Goal: Task Accomplishment & Management: Manage account settings

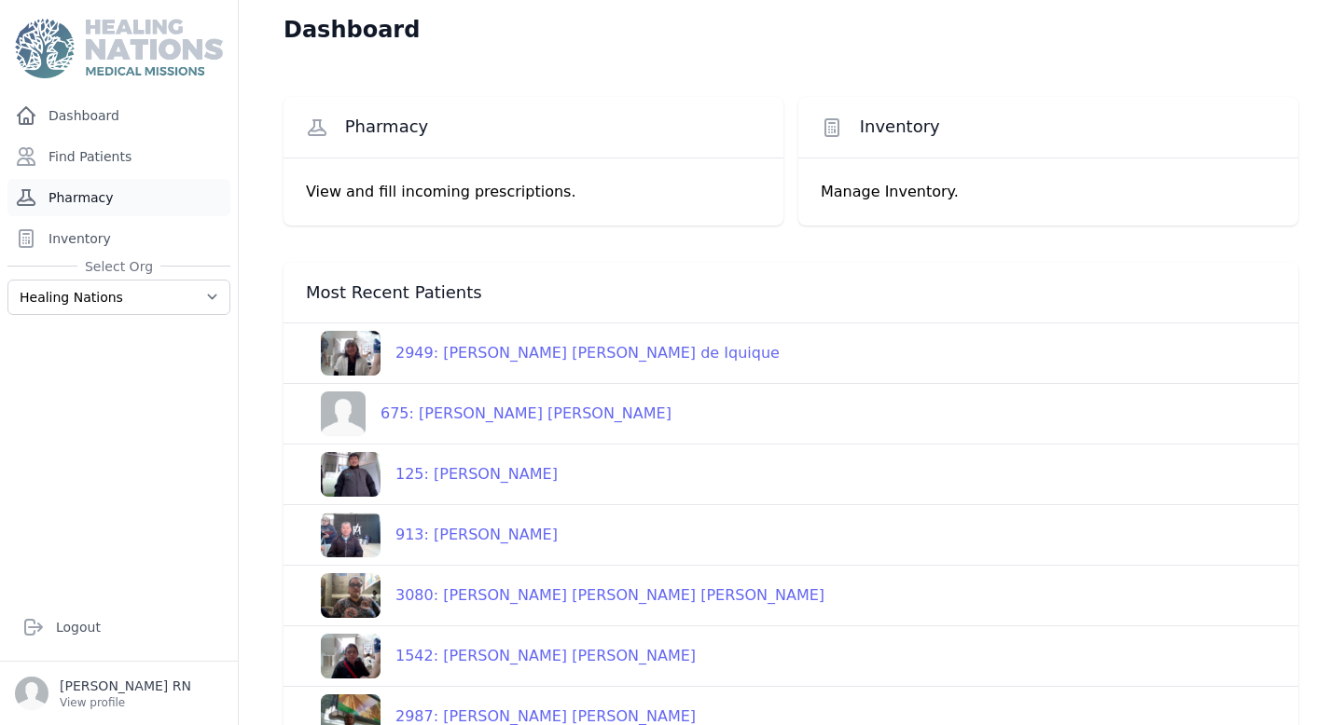
click at [75, 204] on link "Pharmacy" at bounding box center [118, 197] width 223 height 37
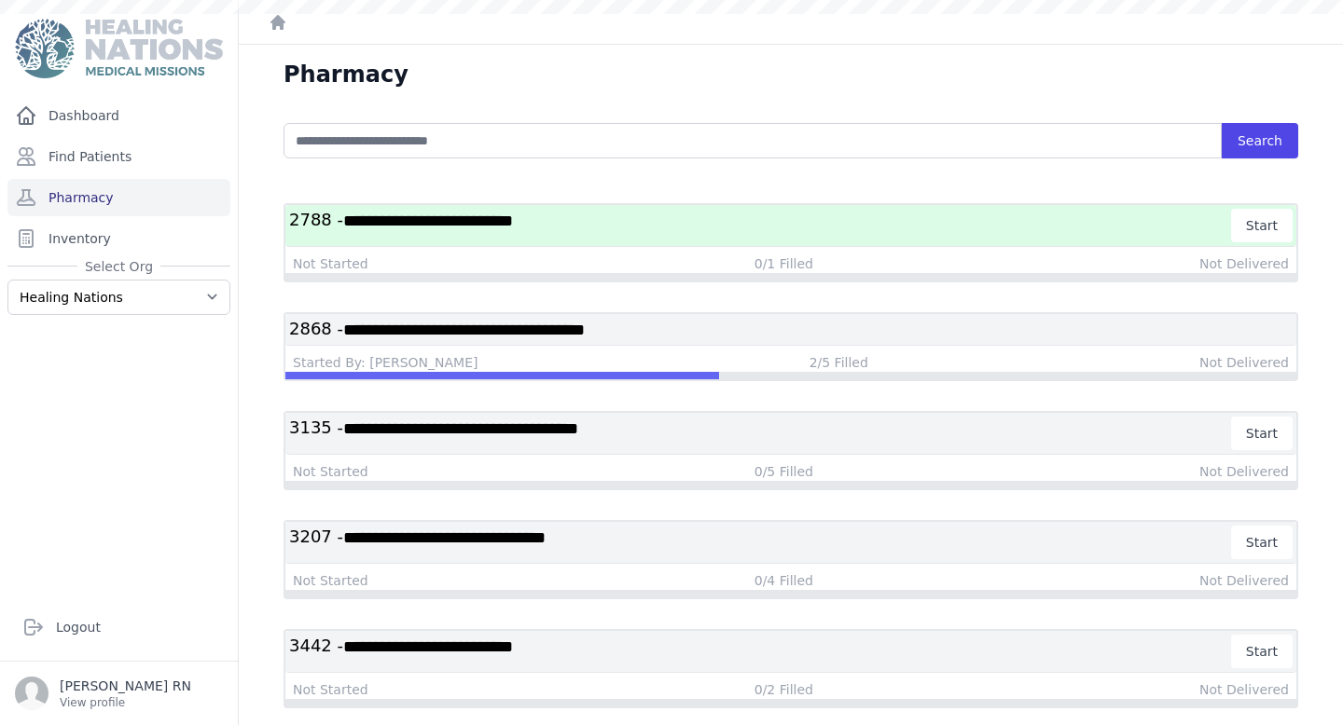
click at [74, 234] on link "Inventory" at bounding box center [118, 238] width 223 height 37
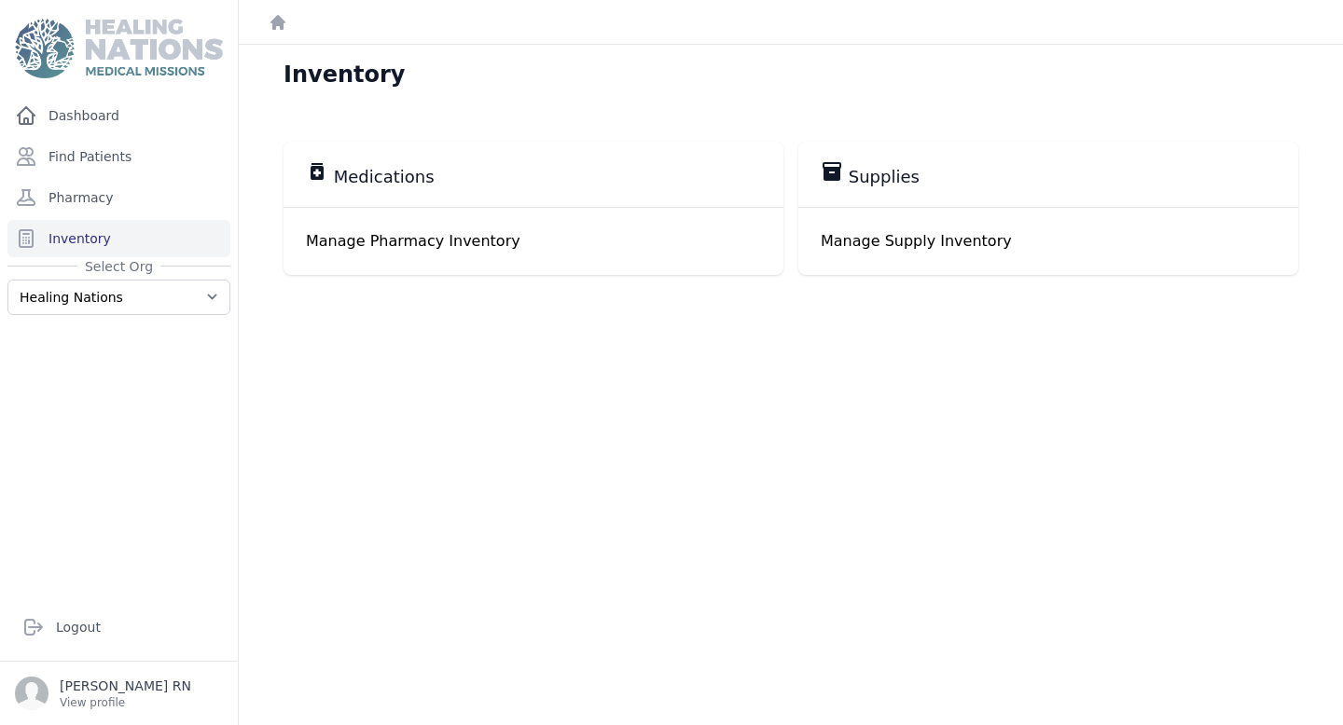
click at [586, 244] on p "Manage Pharmacy Inventory" at bounding box center [533, 241] width 455 height 22
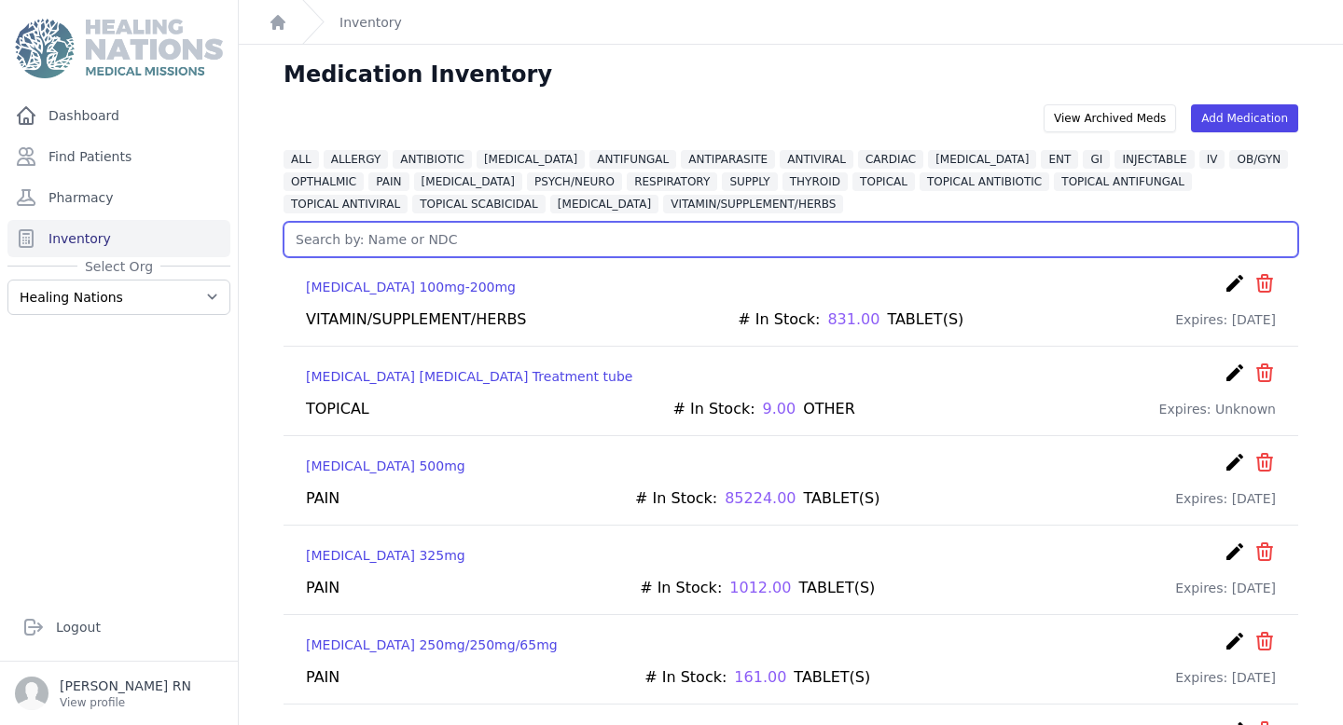
click at [470, 232] on input "text" at bounding box center [790, 239] width 1015 height 35
type input "mela"
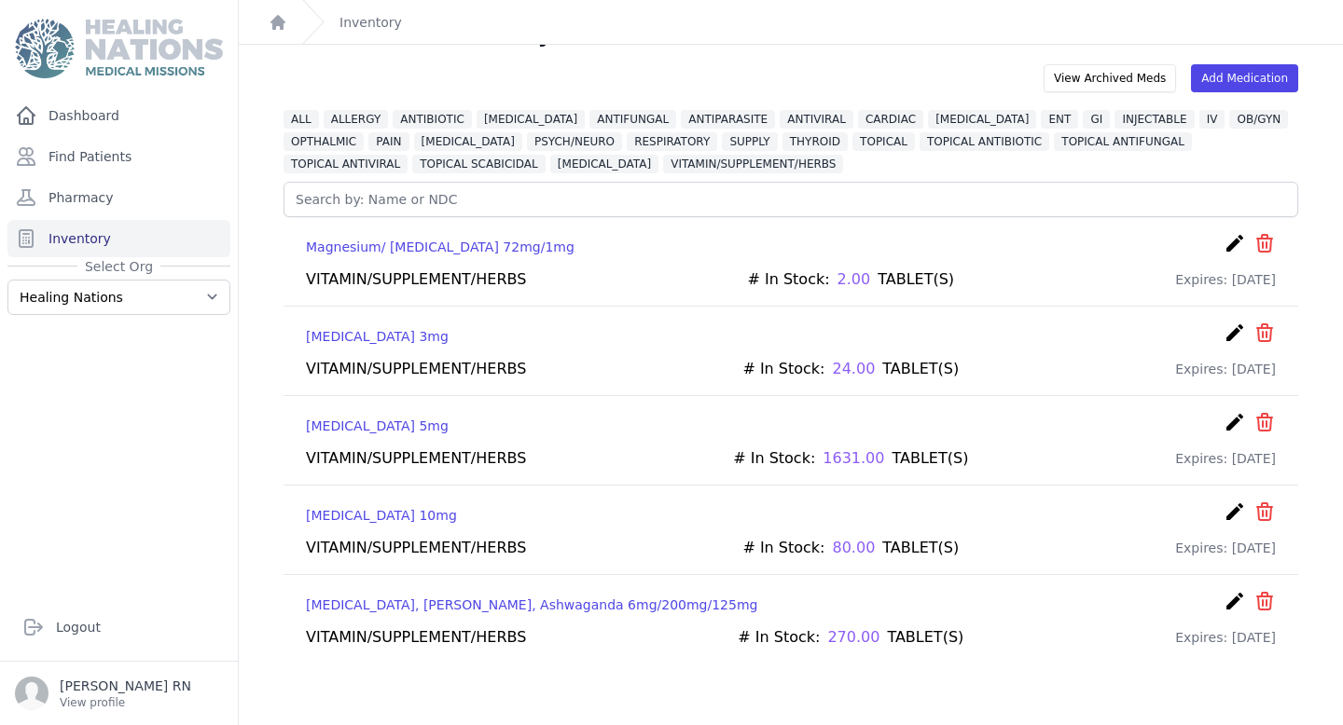
scroll to position [45, 0]
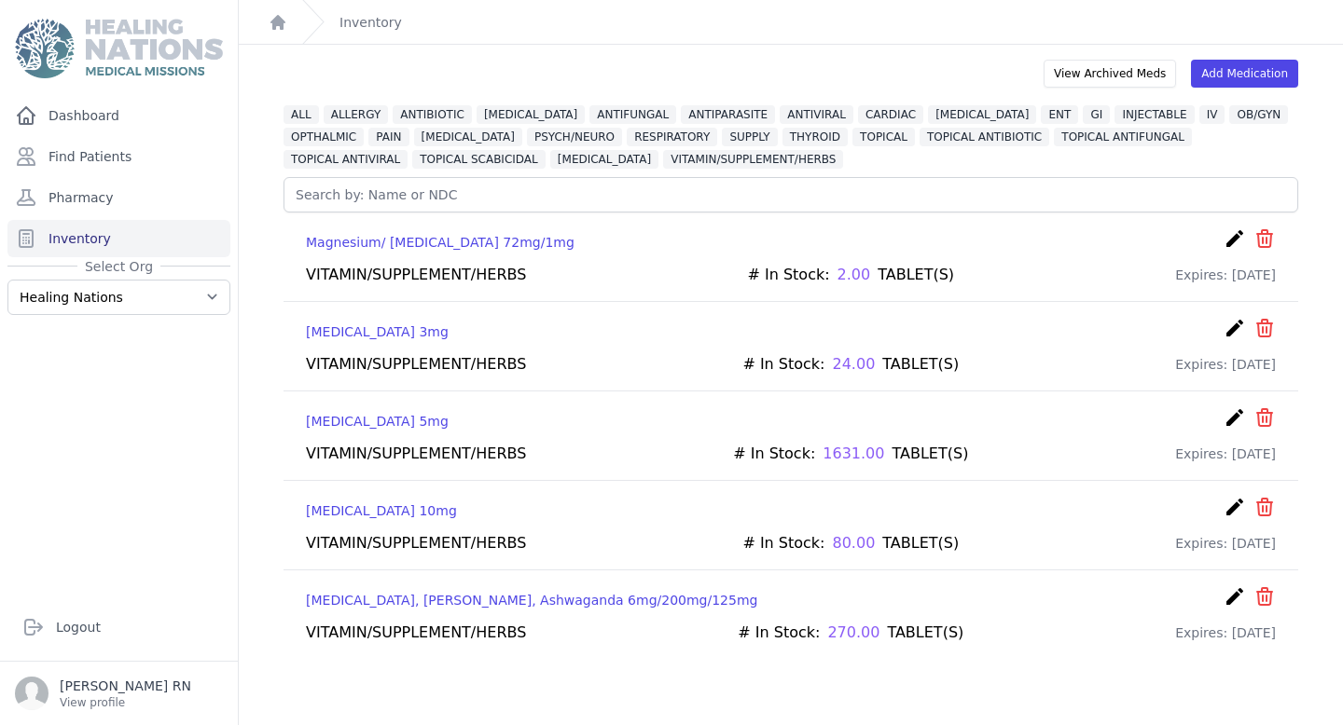
click at [1237, 238] on icon "create" at bounding box center [1234, 239] width 22 height 22
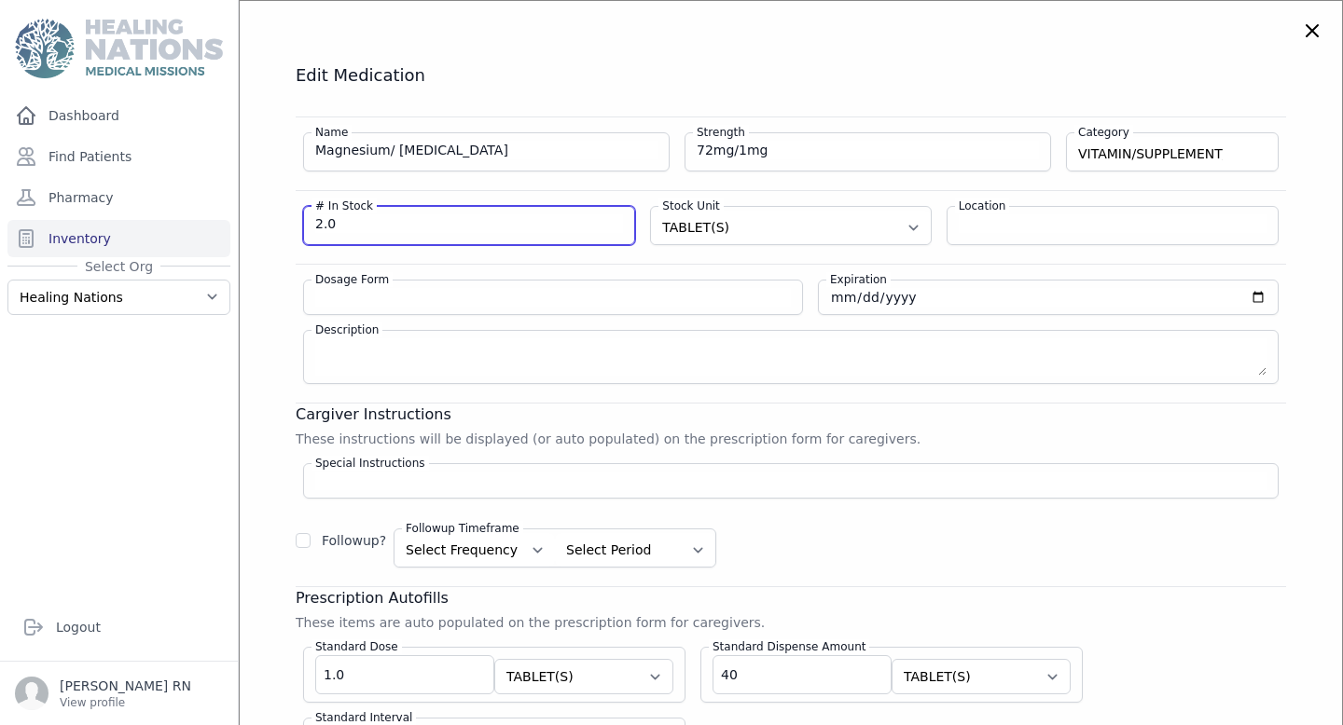
click at [445, 224] on input "2.0" at bounding box center [469, 223] width 308 height 19
type input "2"
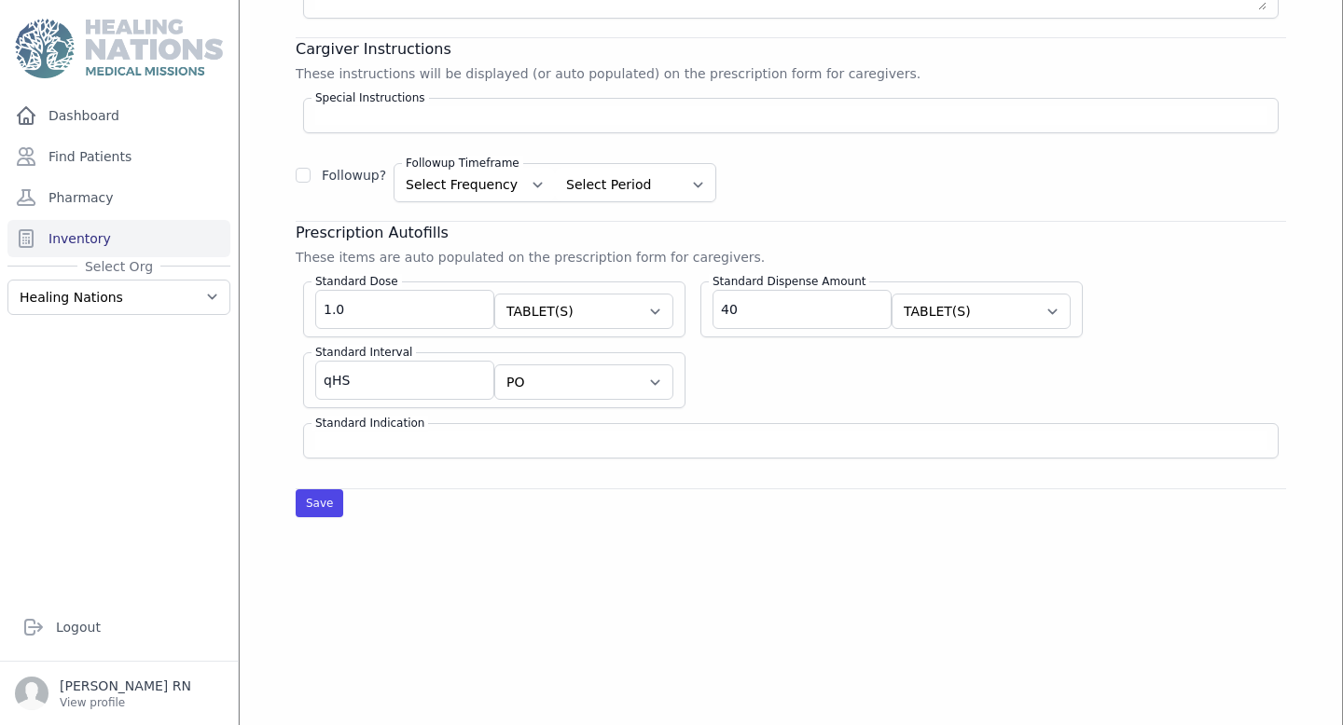
scroll to position [512, 0]
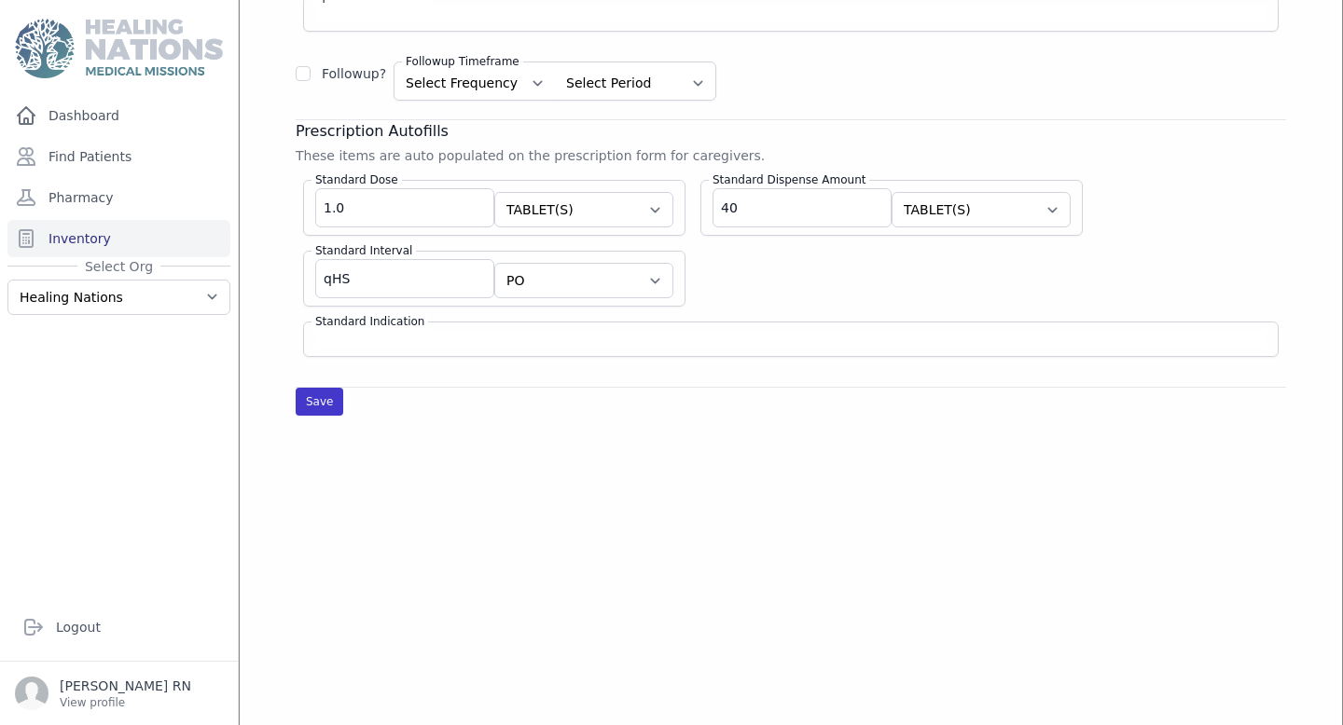
type input "0"
click at [325, 402] on button "Save" at bounding box center [320, 402] width 48 height 28
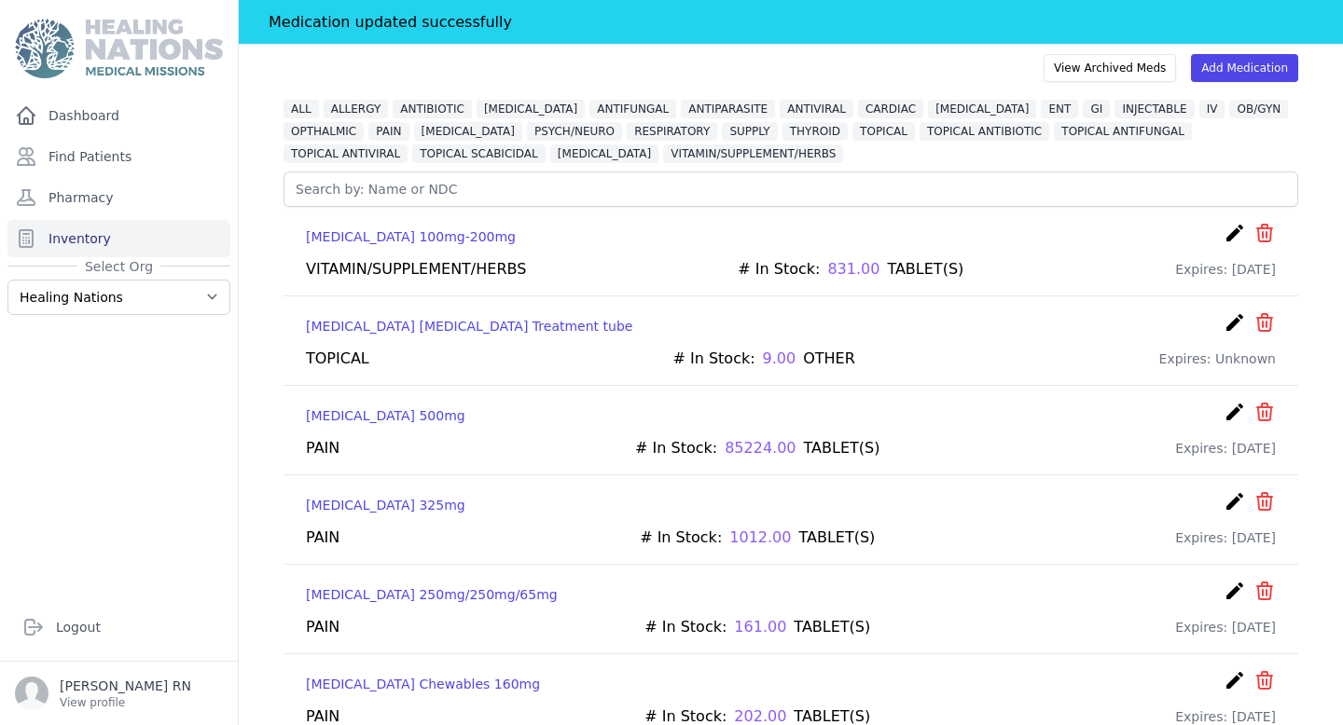
scroll to position [122, 0]
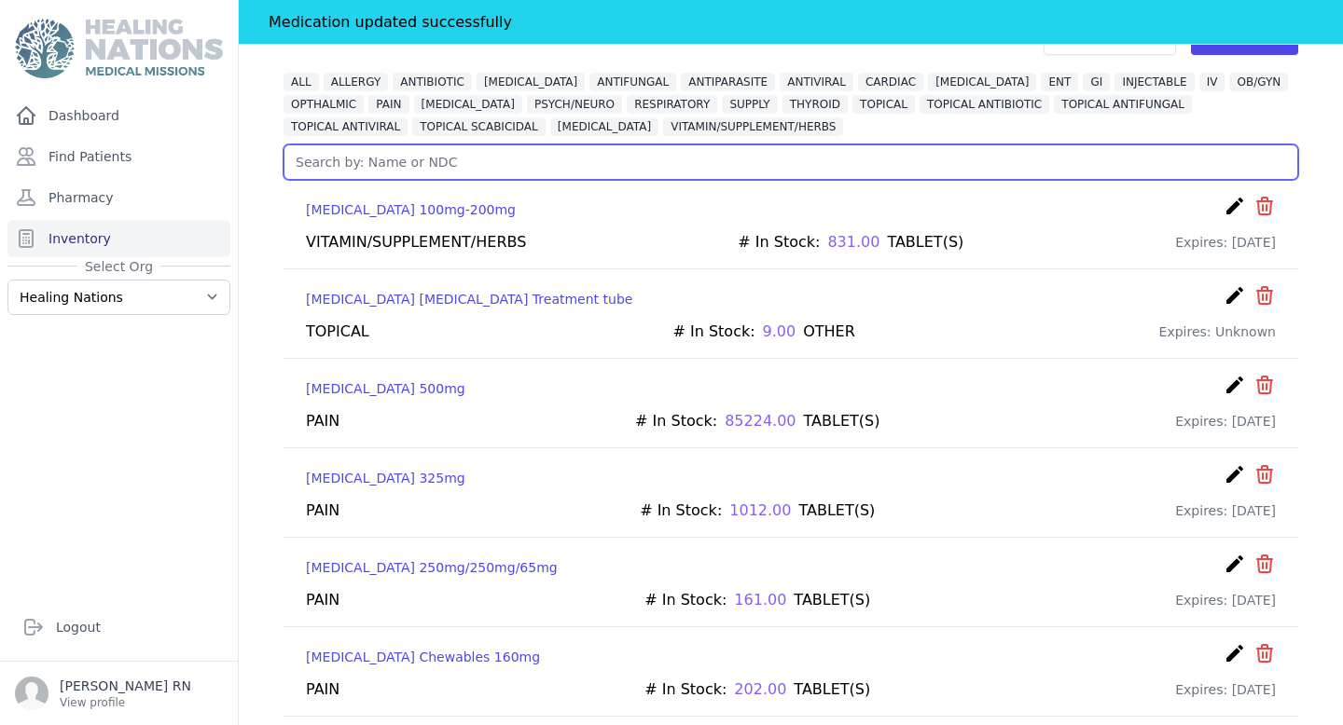
click at [416, 164] on input "text" at bounding box center [790, 162] width 1015 height 35
type input "[MEDICAL_DATA]"
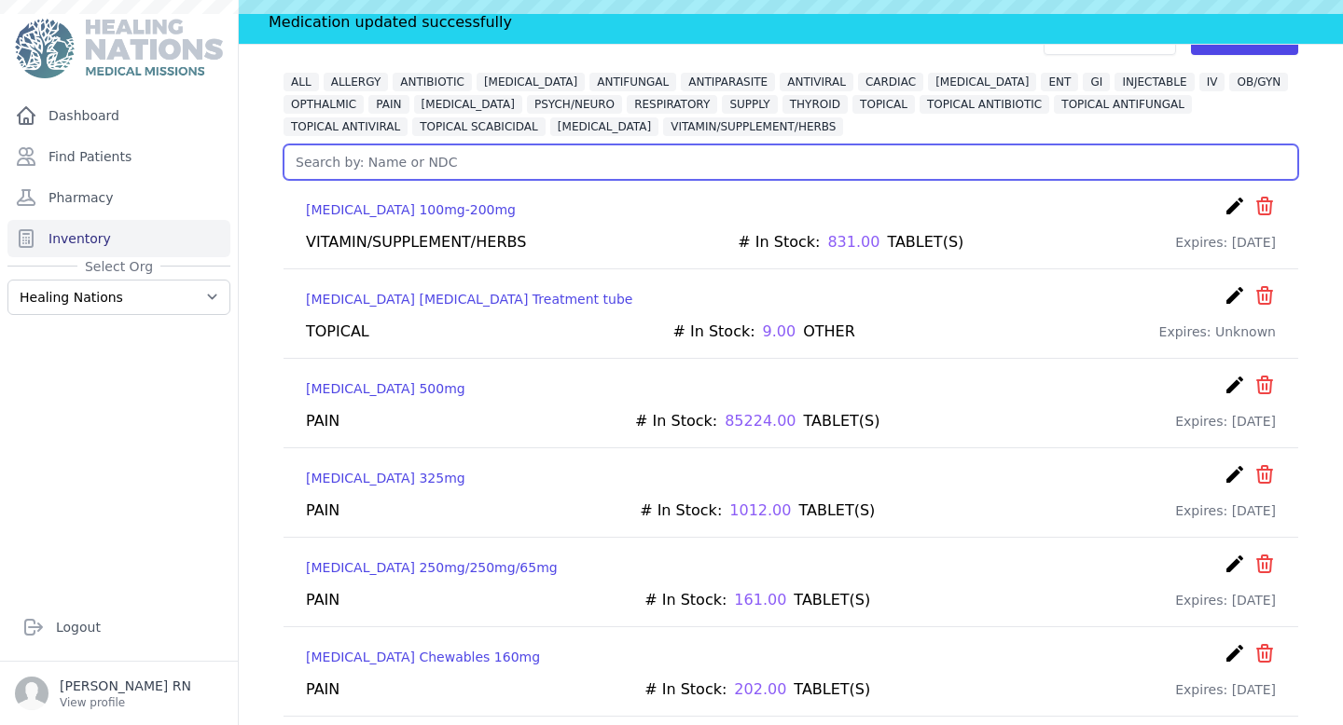
scroll to position [90, 0]
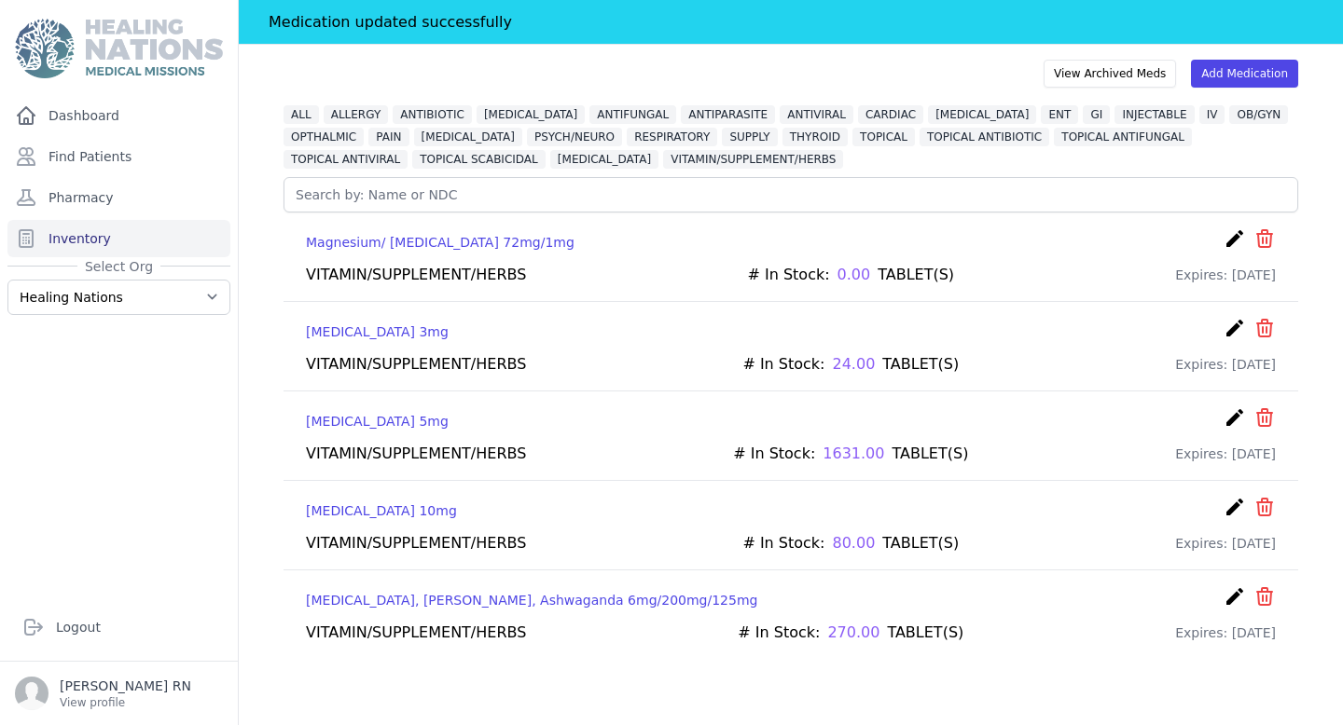
click at [1232, 412] on icon "create" at bounding box center [1234, 418] width 22 height 22
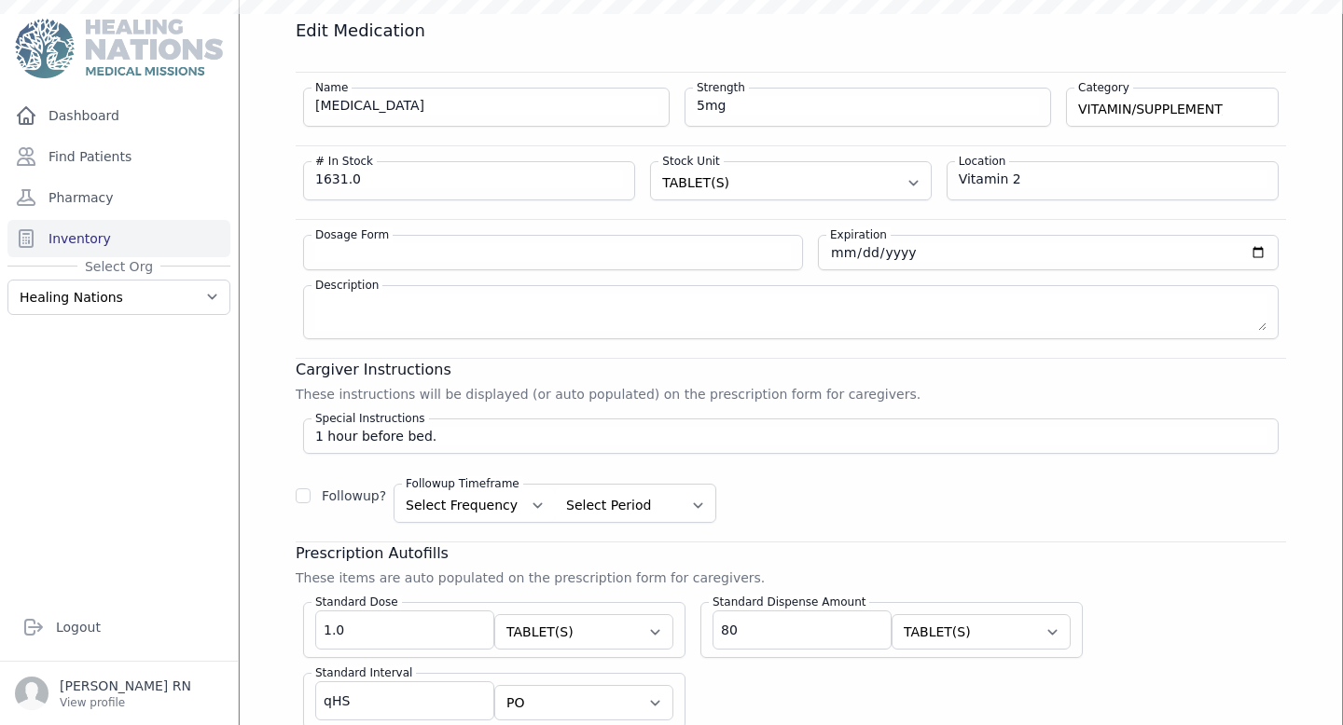
scroll to position [45, 0]
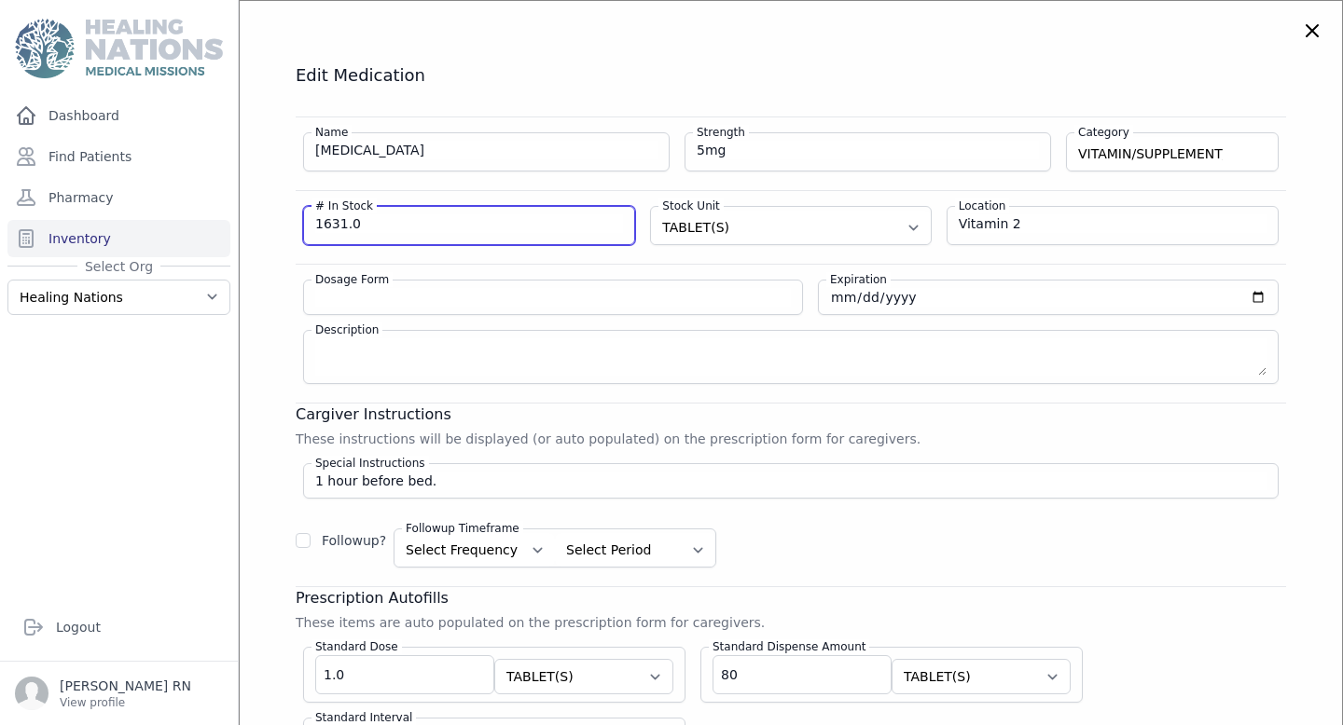
click at [344, 219] on input "1631.0" at bounding box center [469, 223] width 308 height 19
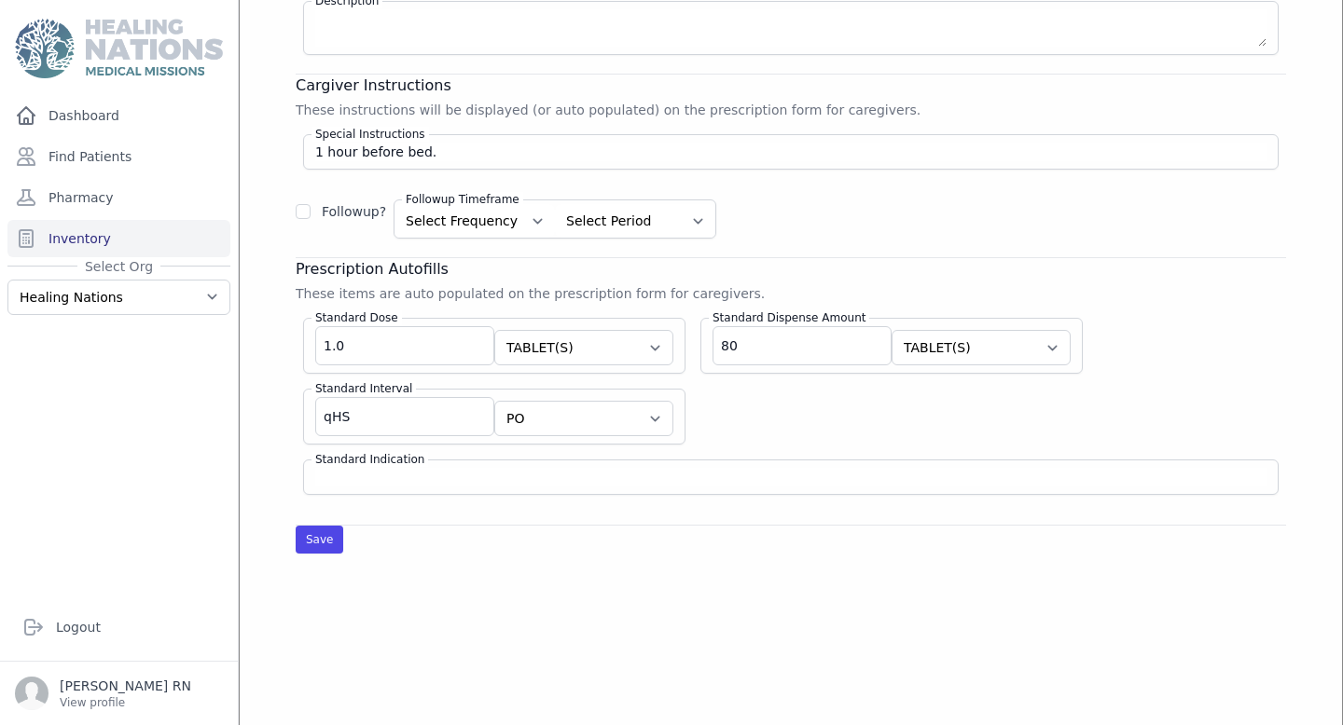
scroll to position [375, 0]
type input "1610.0"
click at [333, 532] on button "Save" at bounding box center [320, 539] width 48 height 28
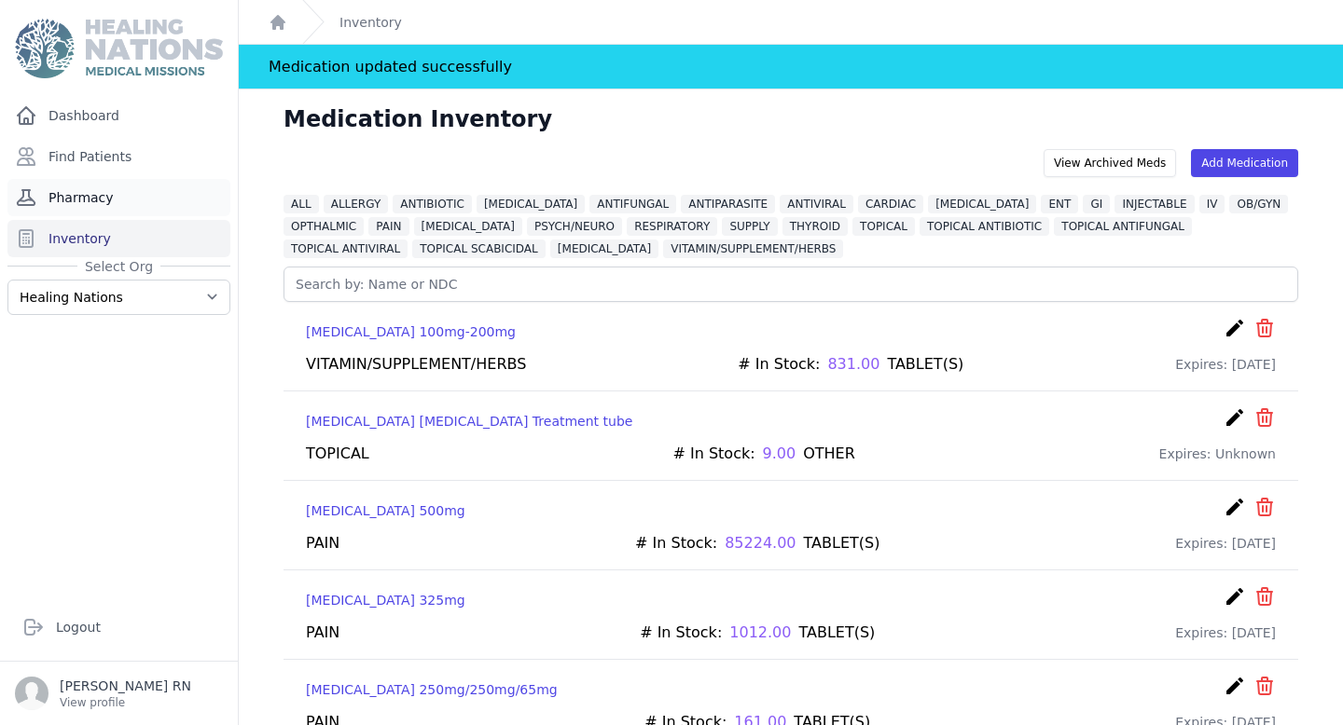
click at [138, 200] on link "Pharmacy" at bounding box center [118, 197] width 223 height 37
